Goal: Transaction & Acquisition: Book appointment/travel/reservation

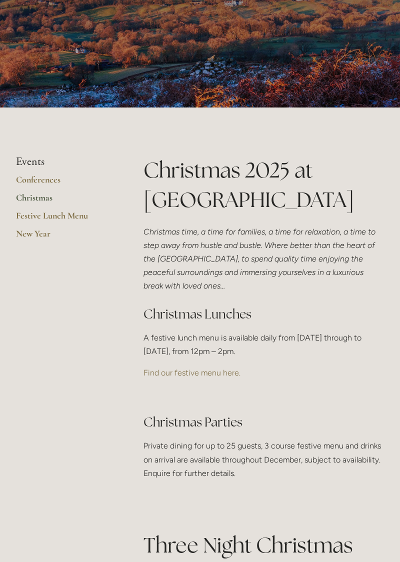
scroll to position [103, 0]
click at [211, 377] on link "Find our festive menu here." at bounding box center [192, 373] width 97 height 10
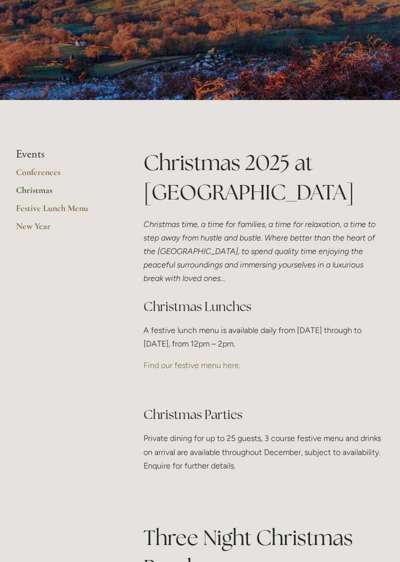
scroll to position [145, 0]
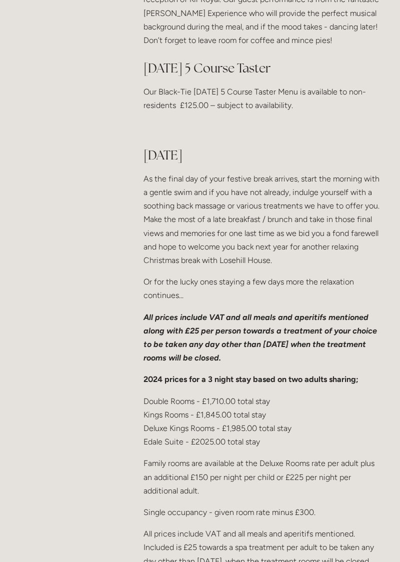
scroll to position [1546, 0]
